Goal: Find specific page/section: Find specific page/section

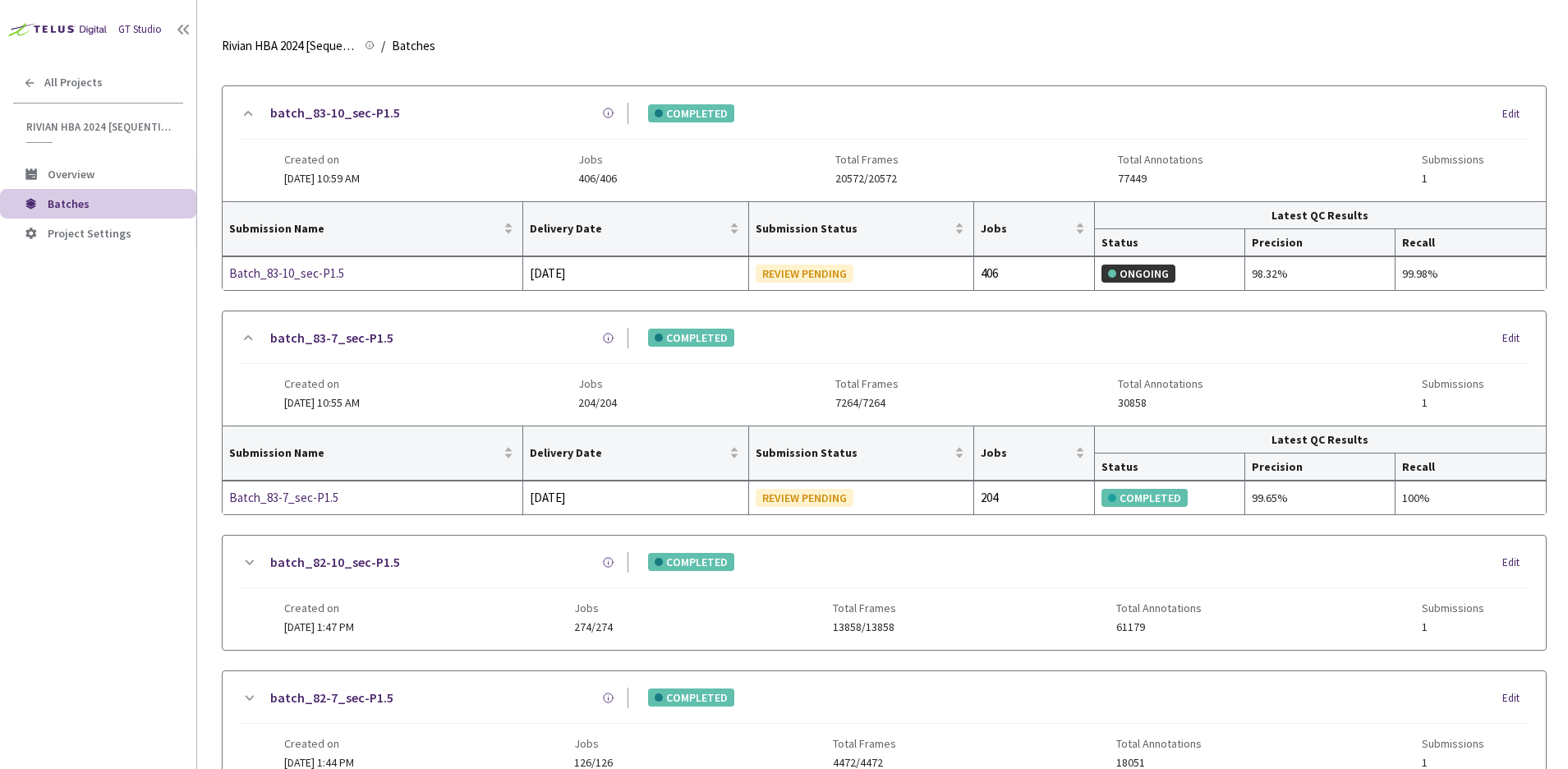
scroll to position [799, 0]
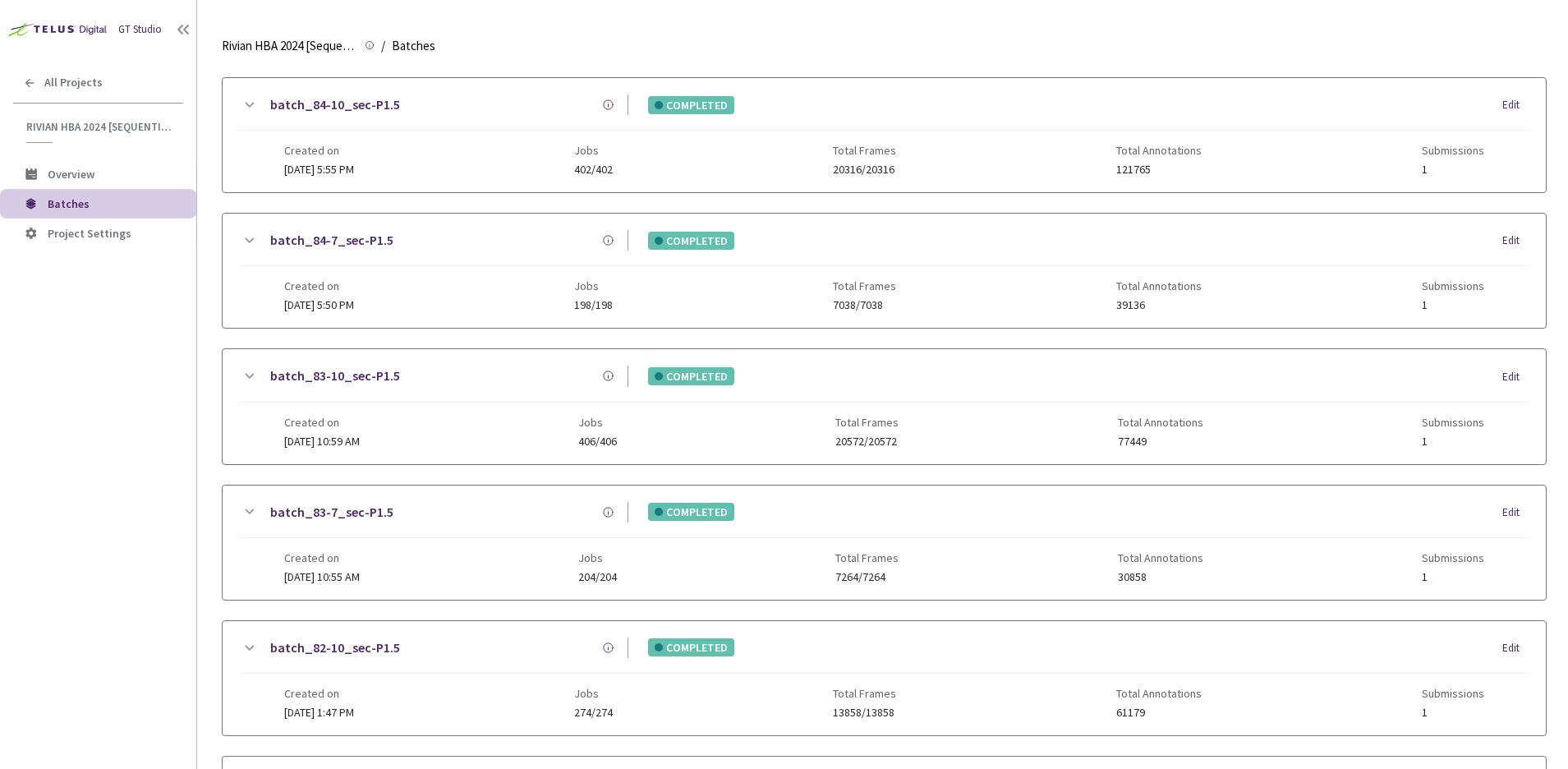
scroll to position [514, 0]
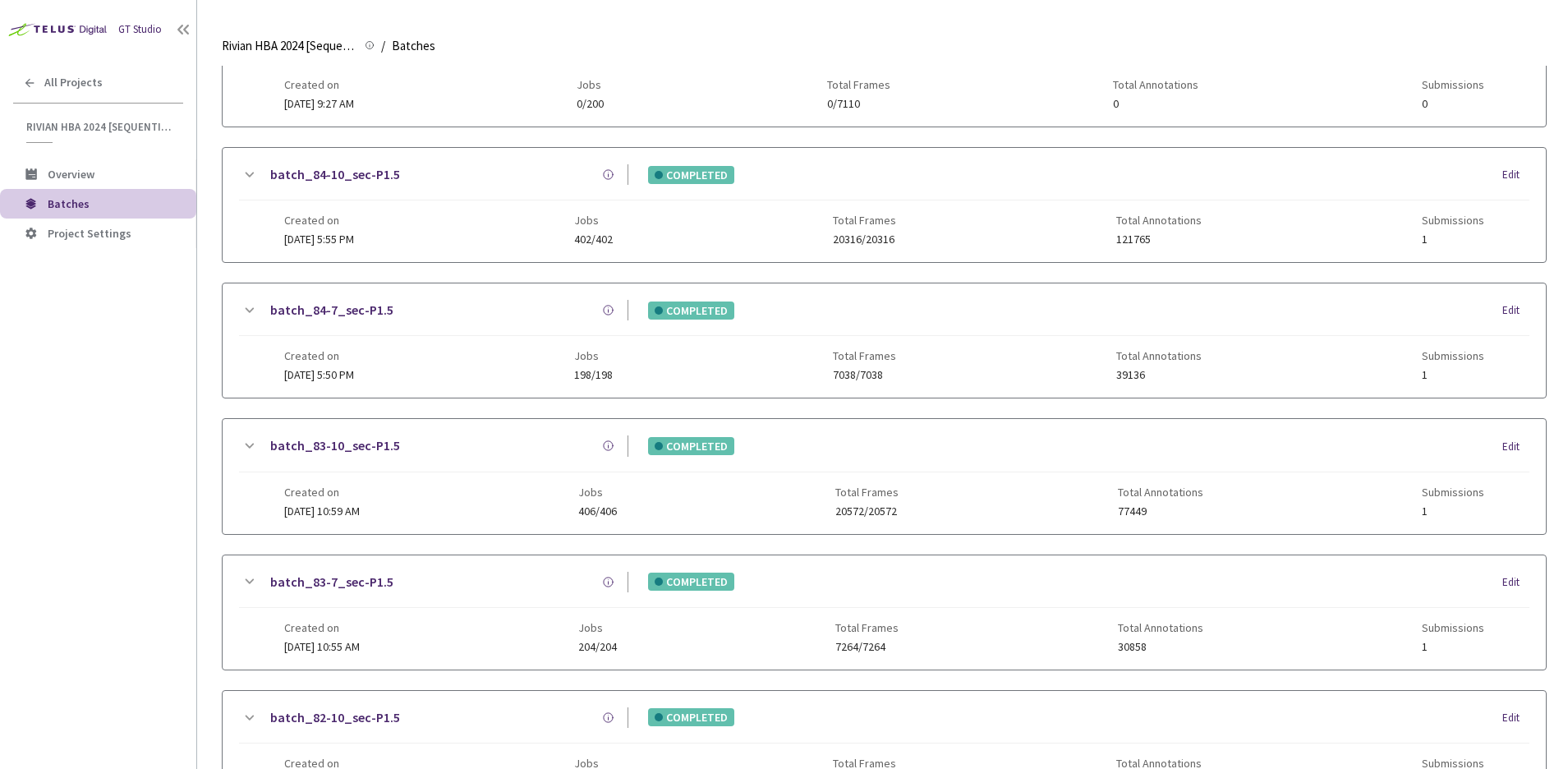
click at [494, 577] on div "batch_83-7_sec-P1.5" at bounding box center [444, 581] width 370 height 21
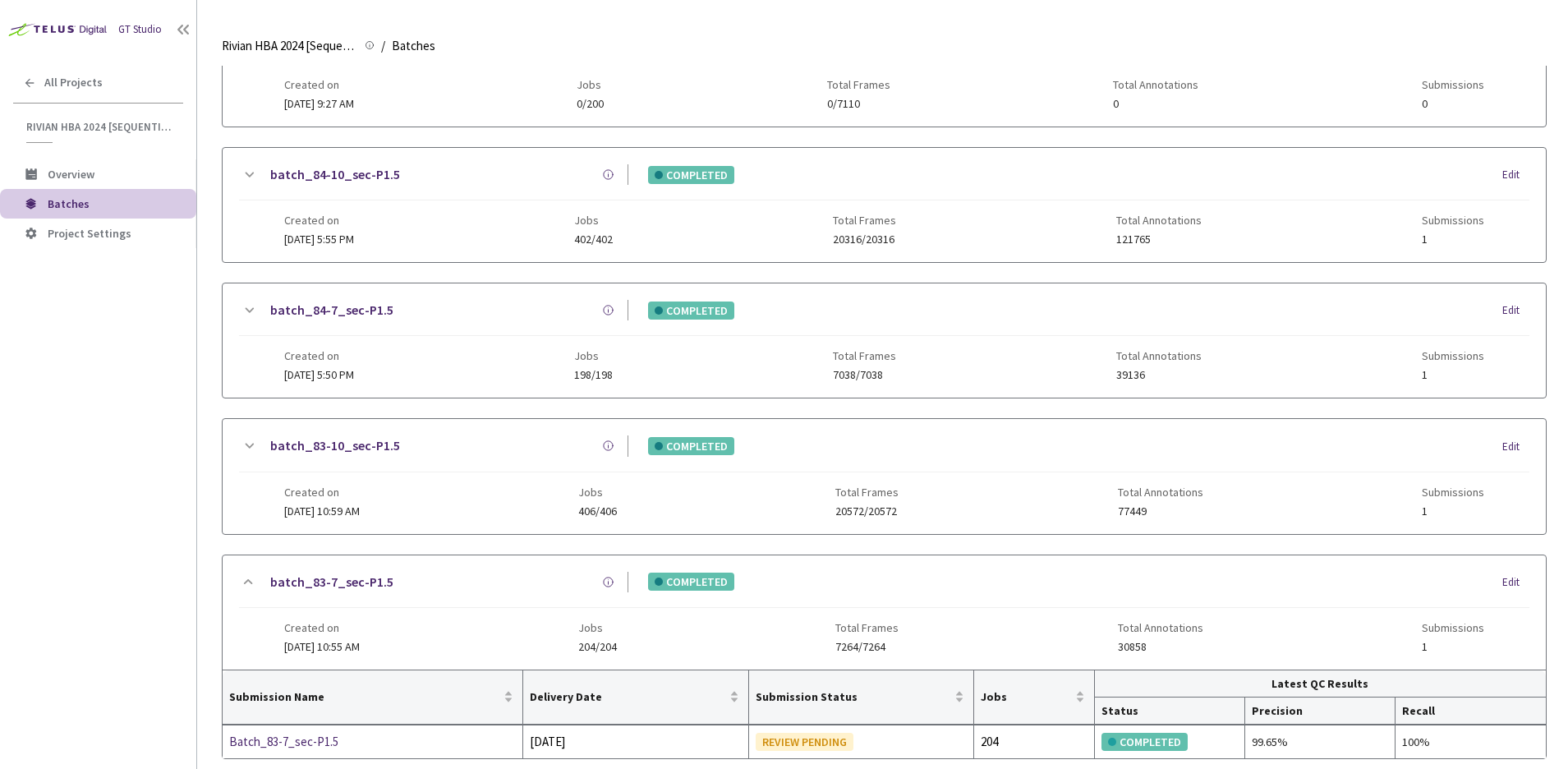
click at [508, 446] on div "batch_83-10_sec-P1.5" at bounding box center [444, 446] width 370 height 21
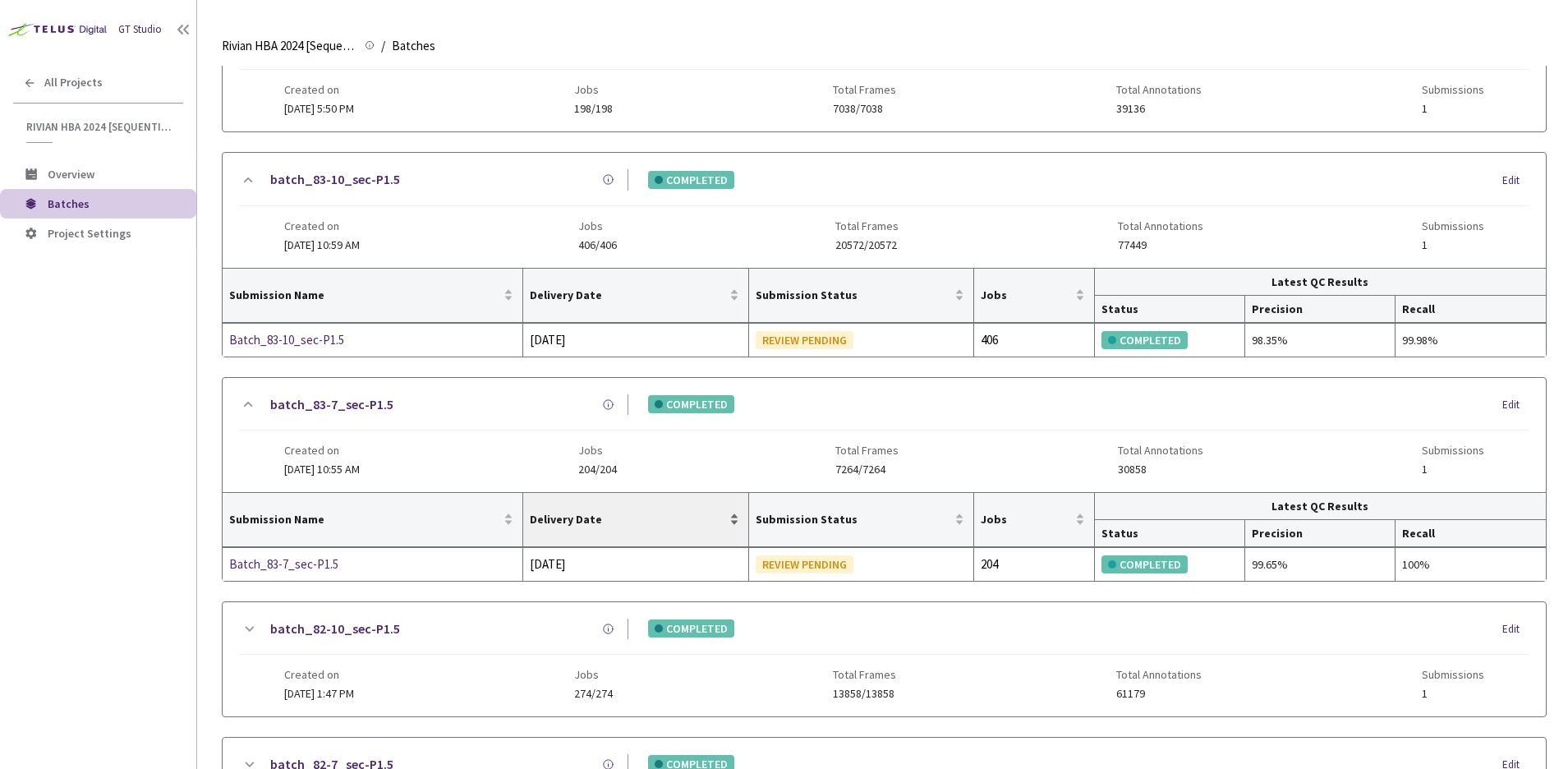
scroll to position [781, 0]
